Goal: Information Seeking & Learning: Learn about a topic

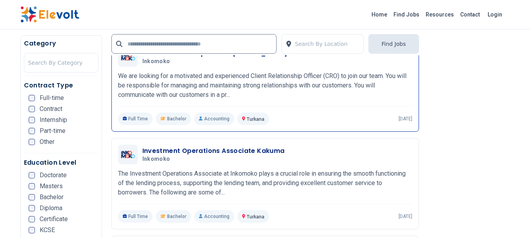
scroll to position [980, 0]
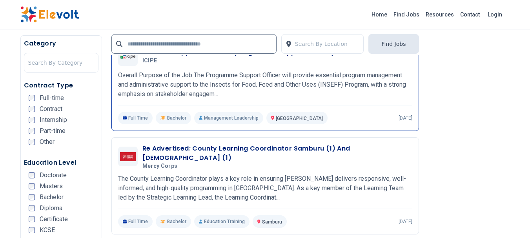
click at [360, 118] on div "Full Time Bachelor Management Leadership [GEOGRAPHIC_DATA] KE [DATE]" at bounding box center [265, 118] width 294 height 13
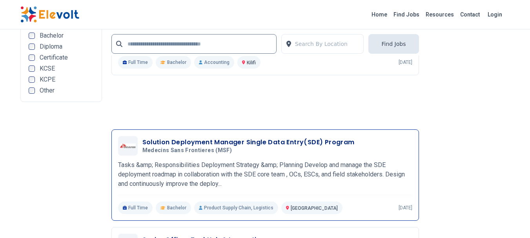
scroll to position [1765, 0]
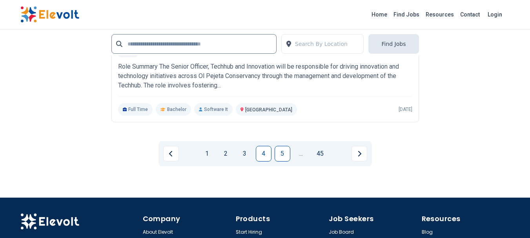
click at [281, 156] on link "5" at bounding box center [283, 154] width 16 height 16
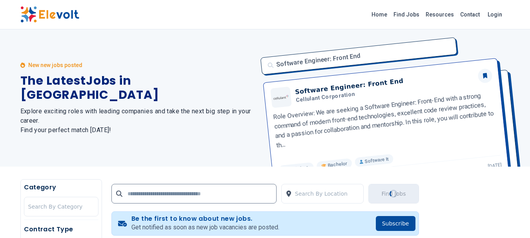
scroll to position [196, 0]
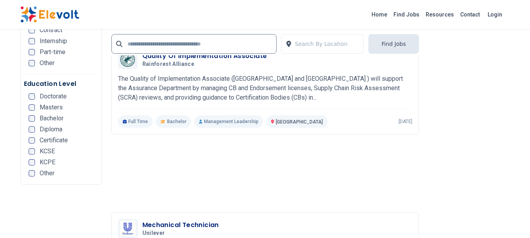
scroll to position [1765, 0]
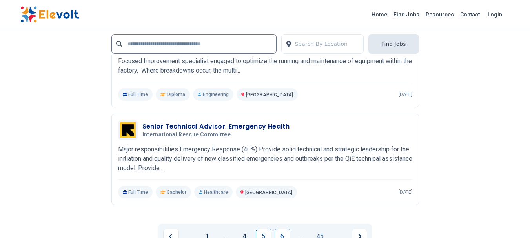
click at [280, 231] on link "6" at bounding box center [283, 237] width 16 height 16
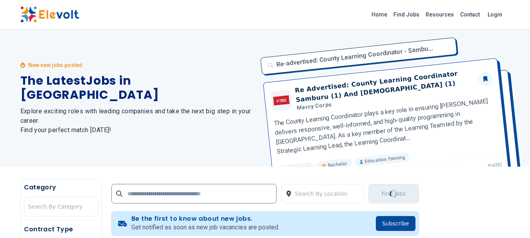
scroll to position [196, 0]
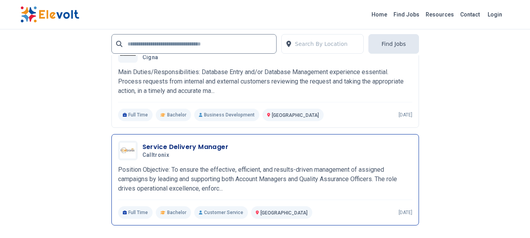
scroll to position [1765, 0]
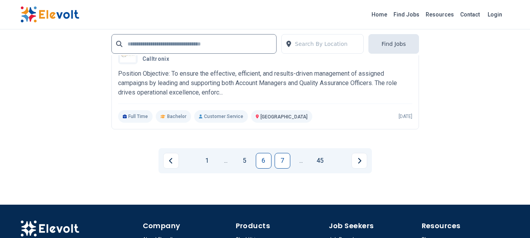
click at [281, 164] on link "7" at bounding box center [283, 161] width 16 height 16
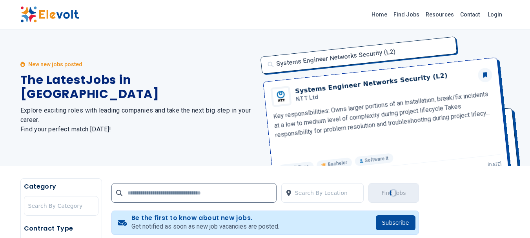
scroll to position [0, 0]
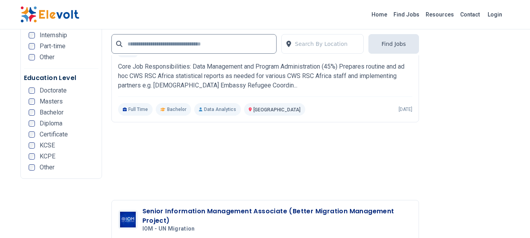
scroll to position [1765, 0]
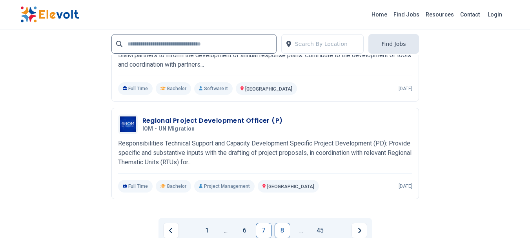
click at [283, 229] on link "8" at bounding box center [283, 231] width 16 height 16
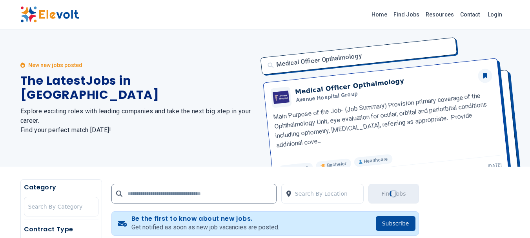
scroll to position [196, 0]
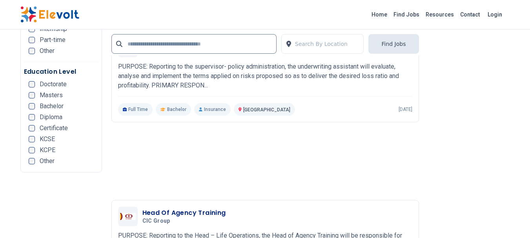
scroll to position [1765, 0]
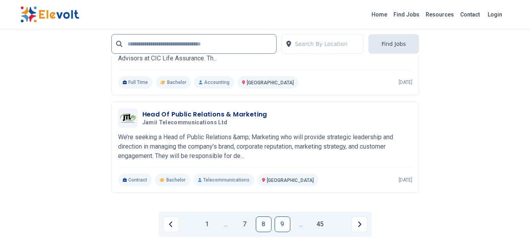
click at [286, 223] on link "9" at bounding box center [283, 224] width 16 height 16
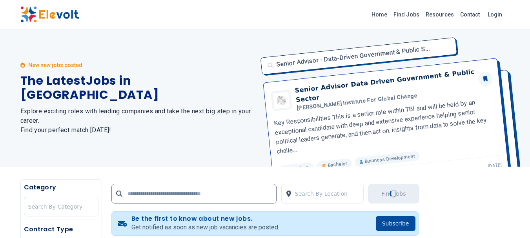
scroll to position [196, 0]
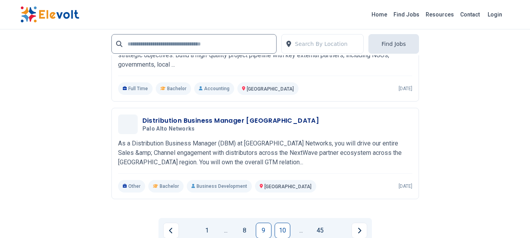
scroll to position [1905, 0]
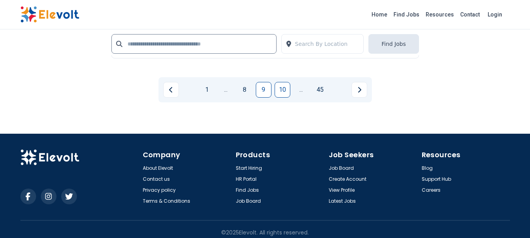
click at [282, 84] on link "10" at bounding box center [283, 90] width 16 height 16
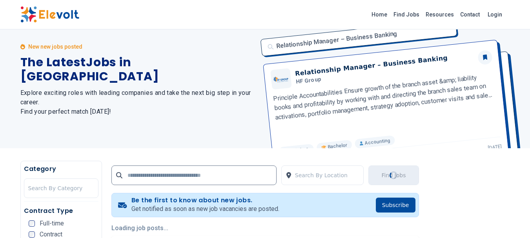
scroll to position [2, 0]
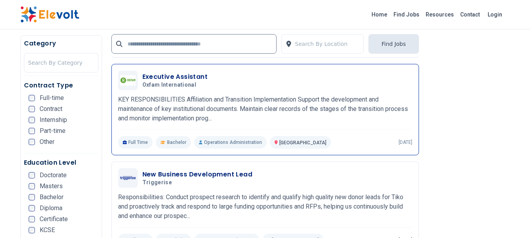
click at [236, 87] on div "Executive Assistant Oxfam International 09/04/2025 10/04/2025" at bounding box center [277, 80] width 270 height 16
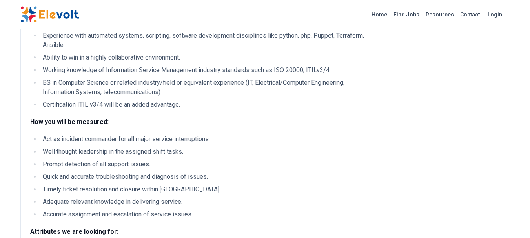
scroll to position [588, 0]
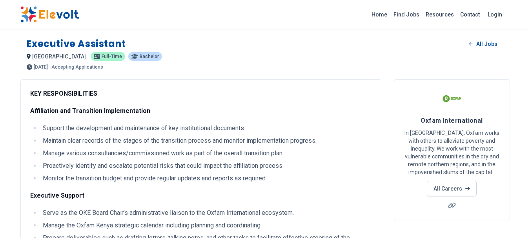
scroll to position [588, 0]
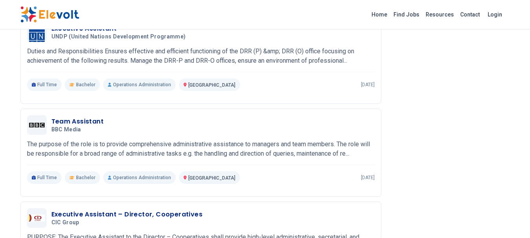
scroll to position [1176, 0]
